Goal: Task Accomplishment & Management: Complete application form

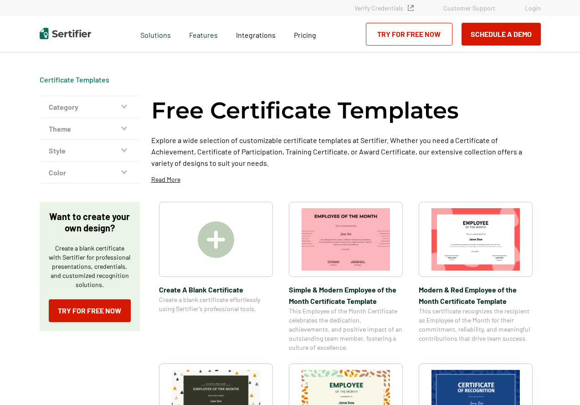
scroll to position [137, 0]
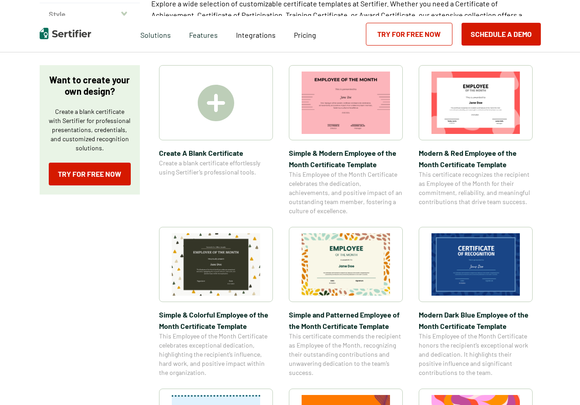
click at [505, 268] on img at bounding box center [475, 264] width 88 height 62
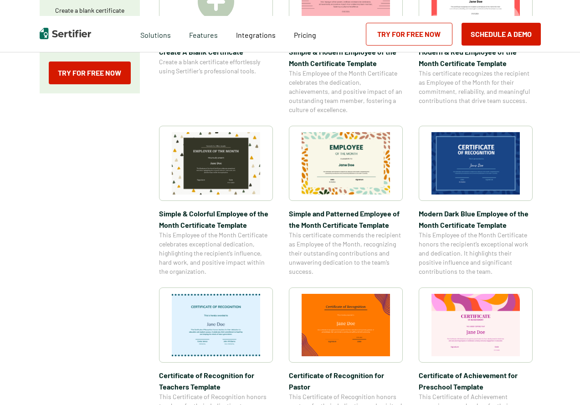
scroll to position [228, 0]
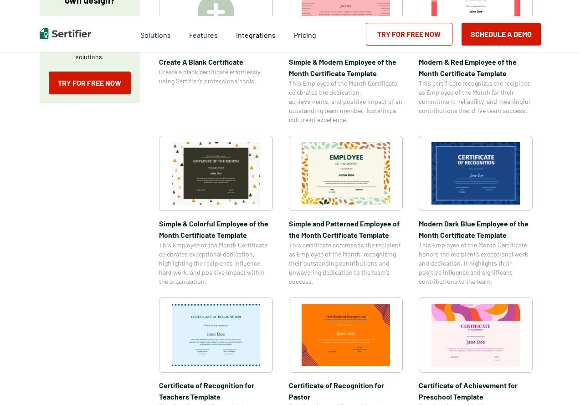
click at [344, 169] on img at bounding box center [346, 173] width 88 height 62
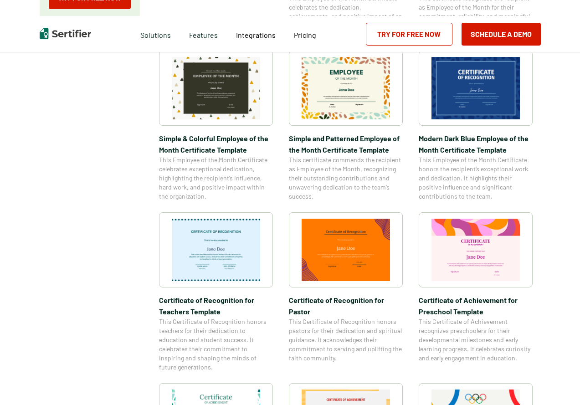
scroll to position [182, 0]
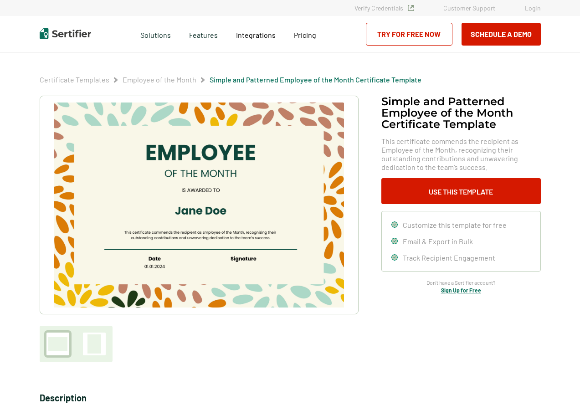
click at [475, 226] on span "Customize this template for free" at bounding box center [455, 224] width 104 height 9
click at [450, 227] on span "Customize this template for free" at bounding box center [455, 224] width 104 height 9
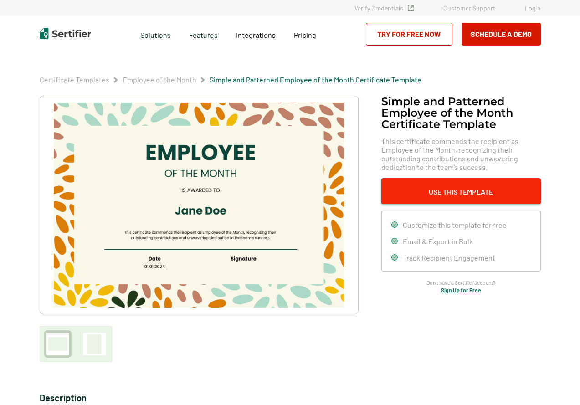
click at [442, 195] on button "Use This Template" at bounding box center [460, 191] width 159 height 26
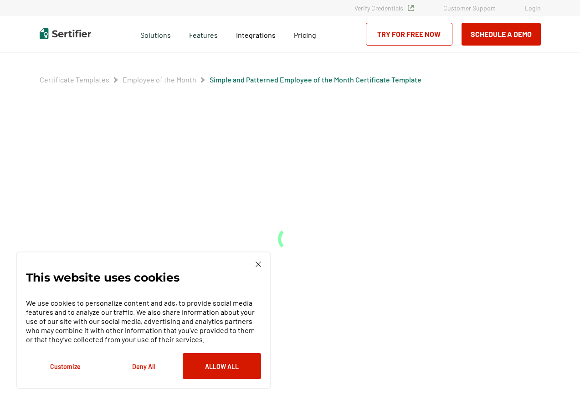
click at [260, 261] on div "This website uses cookies We use cookies to personalize content and ads, to pro…" at bounding box center [143, 320] width 255 height 138
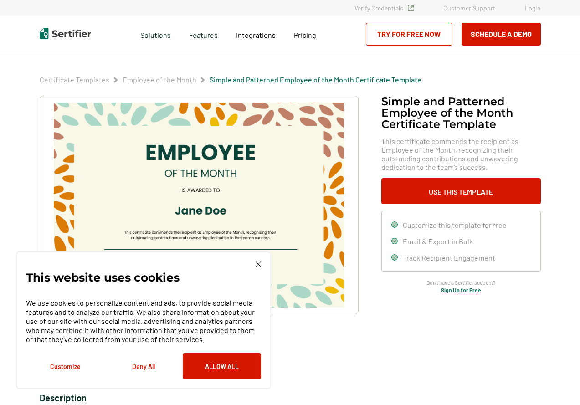
click at [257, 264] on img at bounding box center [258, 263] width 5 height 5
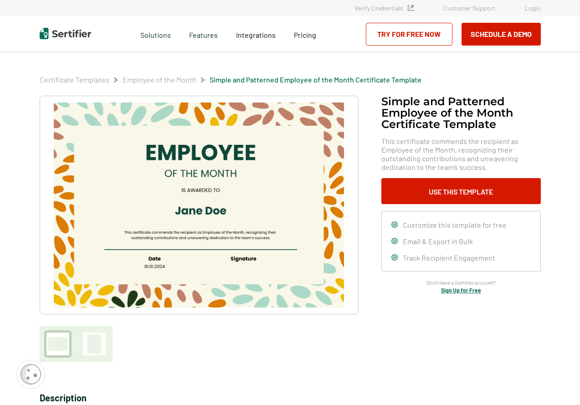
click at [208, 210] on img at bounding box center [199, 204] width 290 height 205
drag, startPoint x: 208, startPoint y: 210, endPoint x: 240, endPoint y: 210, distance: 32.4
click at [208, 210] on img at bounding box center [199, 204] width 290 height 205
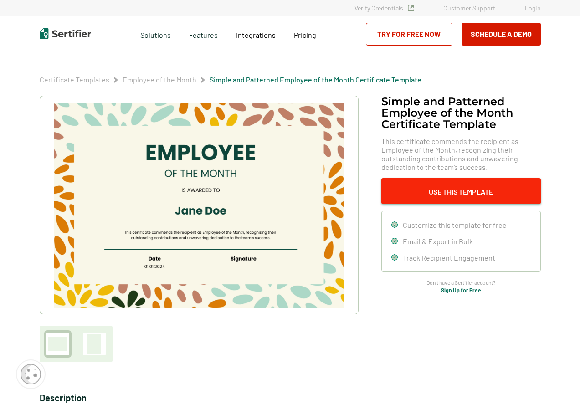
click at [419, 202] on button "Use This Template" at bounding box center [460, 191] width 159 height 26
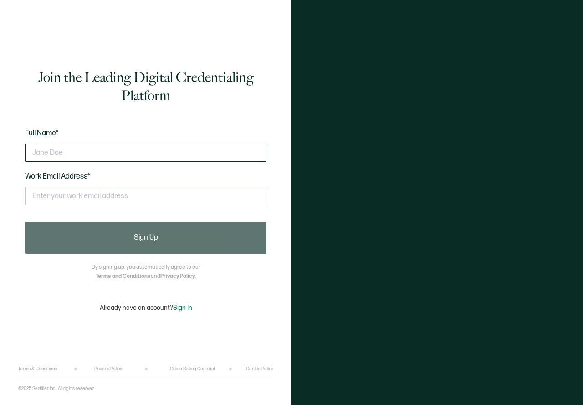
click at [180, 161] on input "text" at bounding box center [145, 152] width 241 height 18
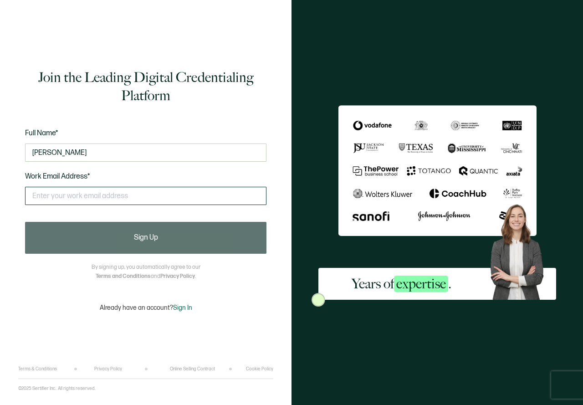
type input "John Fernan Hukom"
click at [179, 193] on input "text" at bounding box center [145, 196] width 241 height 18
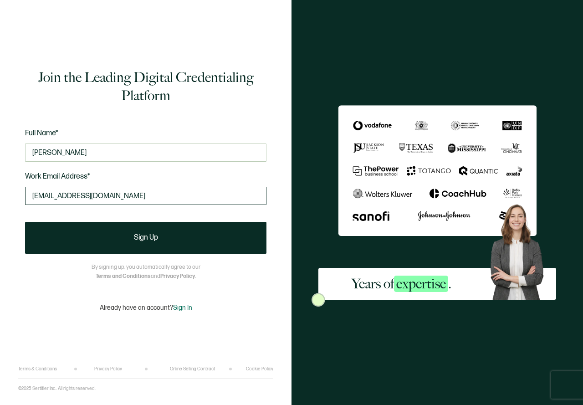
type input "altiusinspirorelia@gmail.com"
